Goal: Information Seeking & Learning: Understand process/instructions

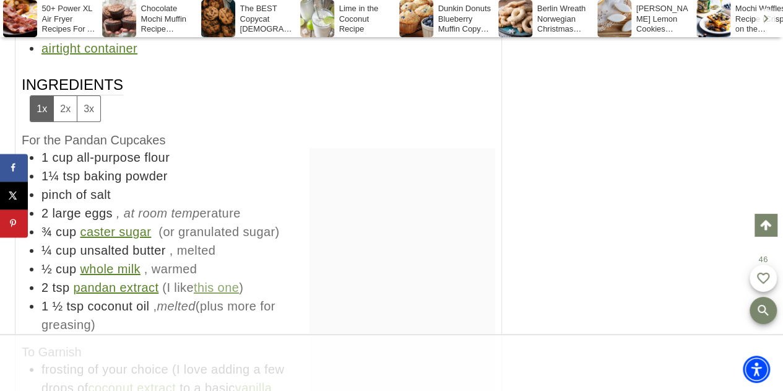
scroll to position [11370, 0]
click at [62, 122] on button "2x" at bounding box center [65, 109] width 24 height 25
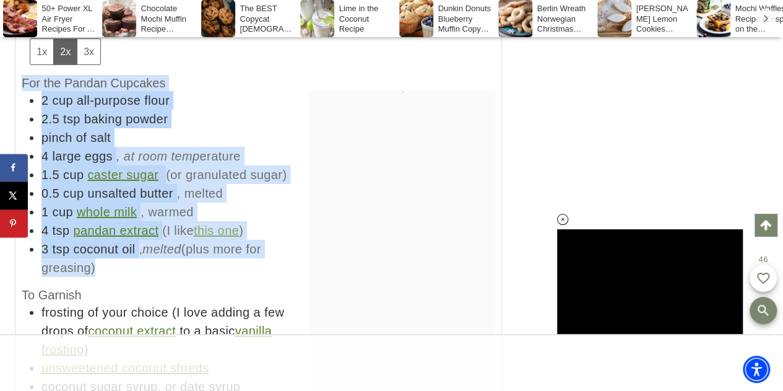
scroll to position [0, 0]
drag, startPoint x: 19, startPoint y: 97, endPoint x: 125, endPoint y: 287, distance: 217.8
click at [125, 287] on div "Best Ever Pandan Cupcakes DWELL by [PERSON_NAME] Soft and fluffy Pandan Cupcake…" at bounding box center [258, 300] width 487 height 1834
copy div "For the Pandan Cupcakes 2 cup all-purpose flour 2.5 tsp baking powder pinch of …"
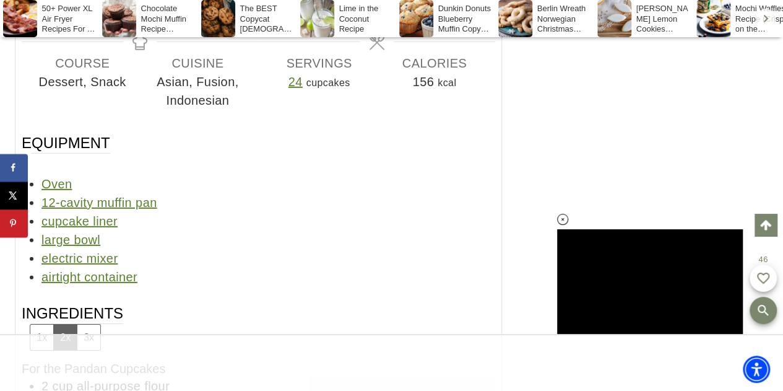
scroll to position [11153, 0]
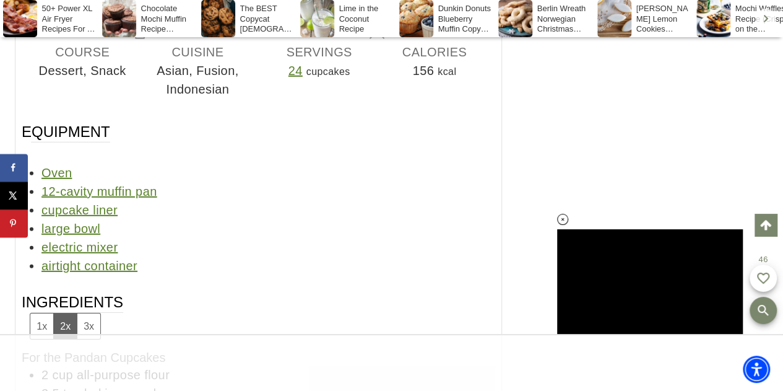
click at [296, 77] on span "24" at bounding box center [295, 71] width 14 height 14
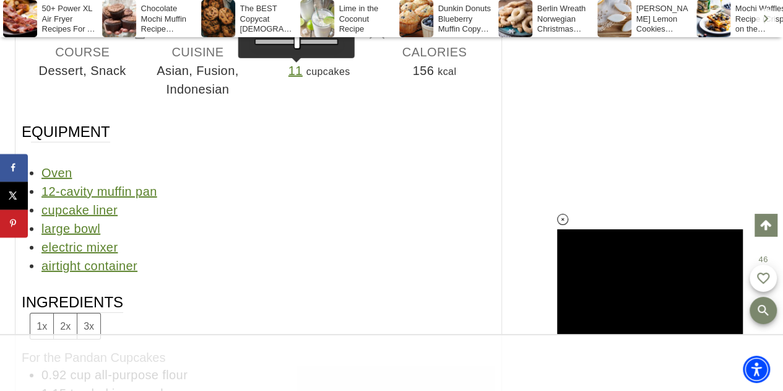
scroll to position [0, 0]
drag, startPoint x: 296, startPoint y: 54, endPoint x: 275, endPoint y: 60, distance: 22.5
type input "**"
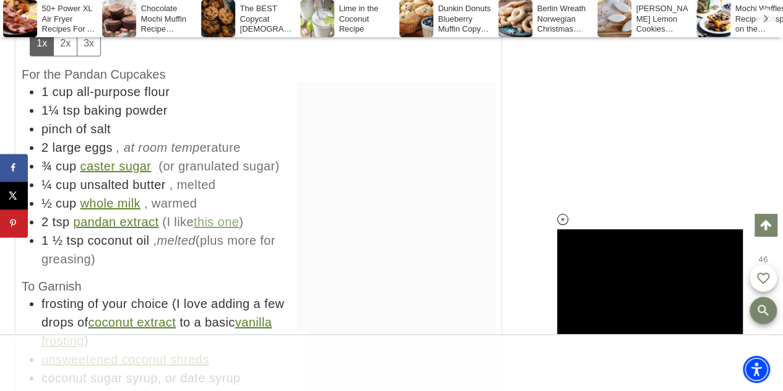
scroll to position [11435, 0]
click at [59, 56] on button "2x" at bounding box center [65, 43] width 24 height 25
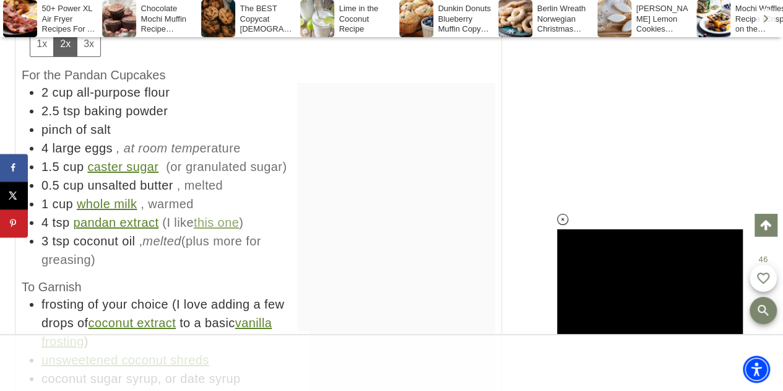
click at [44, 56] on button "1x" at bounding box center [41, 43] width 23 height 25
click at [64, 56] on button "2x" at bounding box center [65, 43] width 24 height 25
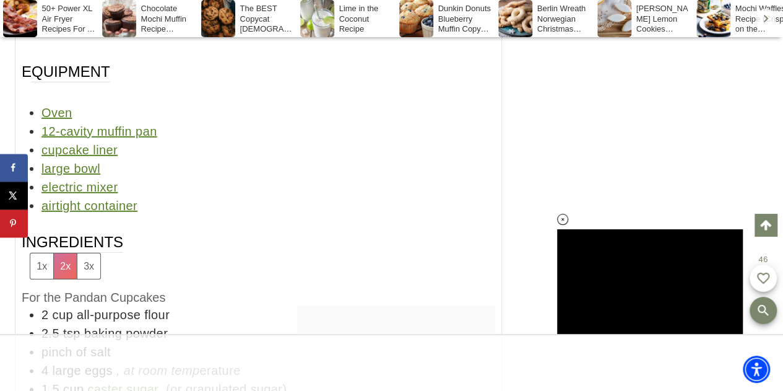
scroll to position [11213, 0]
